Goal: Information Seeking & Learning: Learn about a topic

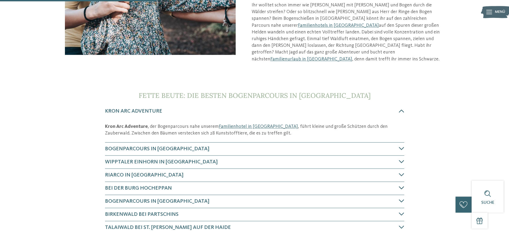
scroll to position [137, 0]
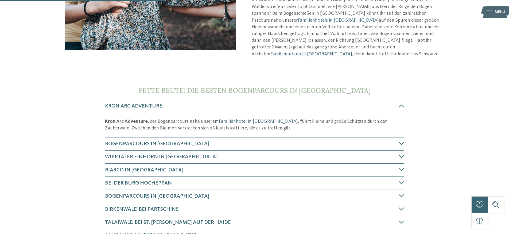
click at [167, 195] on span "Bogenparcours in Katharinaberg" at bounding box center [157, 195] width 104 height 5
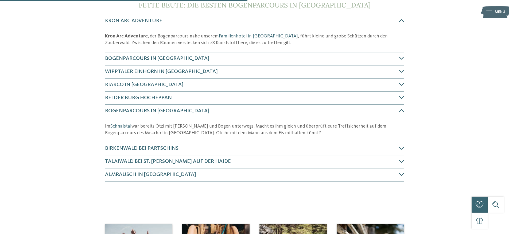
scroll to position [220, 0]
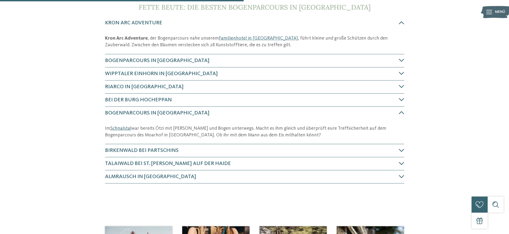
click at [122, 128] on link "Schnalstal" at bounding box center [120, 128] width 21 height 5
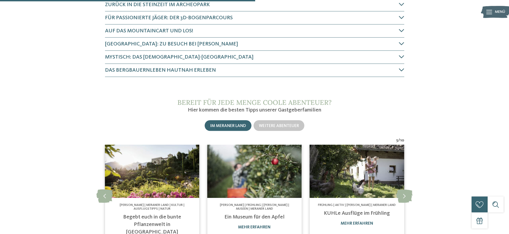
scroll to position [316, 0]
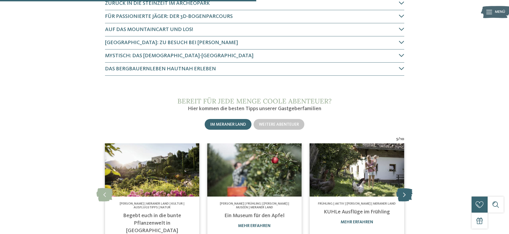
click at [402, 191] on icon at bounding box center [404, 194] width 16 height 13
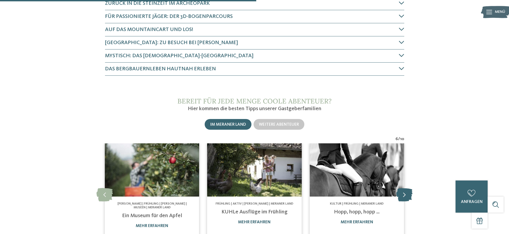
click at [402, 191] on icon at bounding box center [404, 194] width 16 height 13
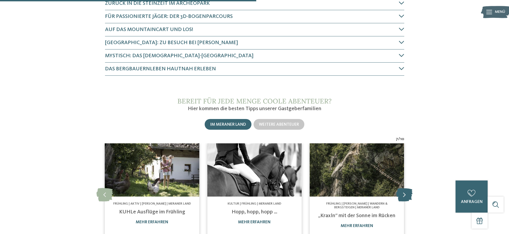
click at [402, 191] on icon at bounding box center [404, 194] width 16 height 13
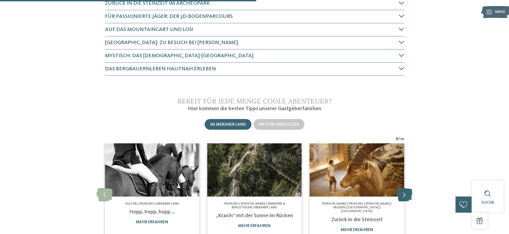
click at [402, 191] on icon at bounding box center [404, 194] width 16 height 13
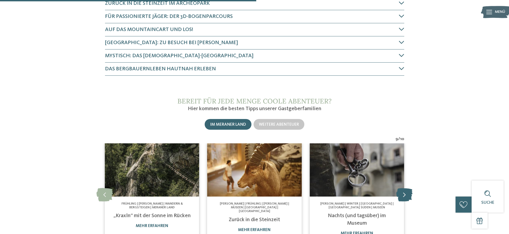
click at [402, 191] on icon at bounding box center [404, 194] width 16 height 13
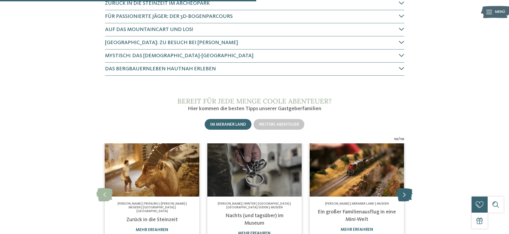
click at [402, 191] on icon at bounding box center [404, 194] width 16 height 13
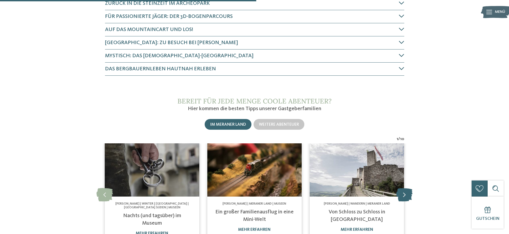
click at [402, 191] on icon at bounding box center [404, 194] width 16 height 13
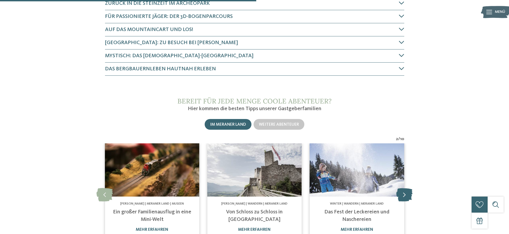
click at [402, 191] on icon at bounding box center [404, 194] width 16 height 13
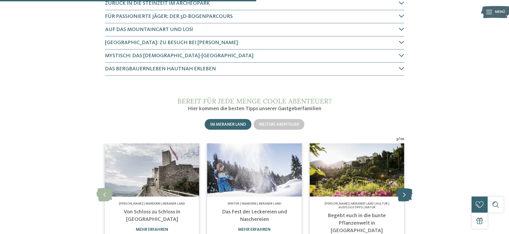
click at [402, 191] on icon at bounding box center [404, 194] width 16 height 13
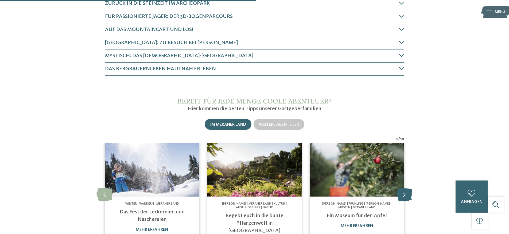
click at [402, 191] on icon at bounding box center [404, 194] width 16 height 13
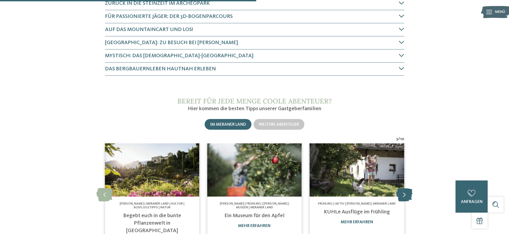
click at [402, 191] on icon at bounding box center [404, 194] width 16 height 13
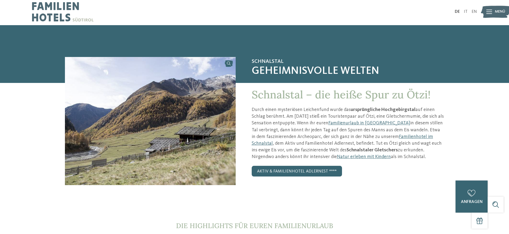
scroll to position [0, 0]
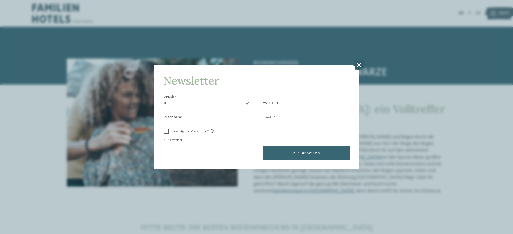
click at [358, 66] on icon at bounding box center [358, 64] width 11 height 9
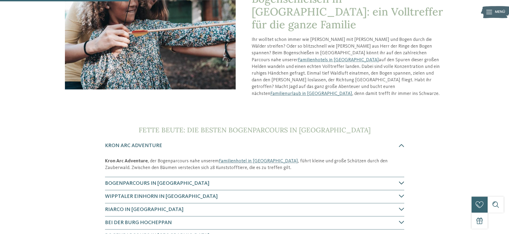
scroll to position [111, 0]
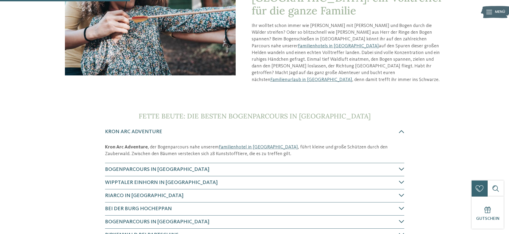
click at [147, 168] on span "Bogenparcours in Vahrn" at bounding box center [157, 169] width 104 height 5
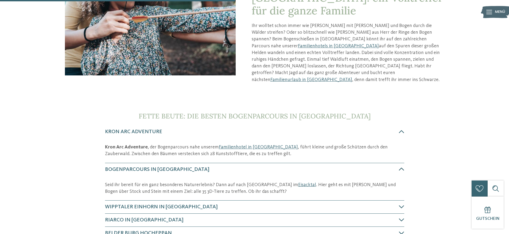
scroll to position [244, 0]
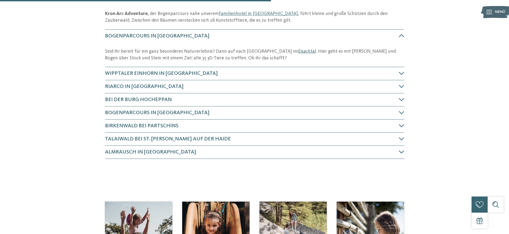
click at [298, 51] on link "Eisacktal" at bounding box center [307, 51] width 18 height 5
